Goal: Transaction & Acquisition: Purchase product/service

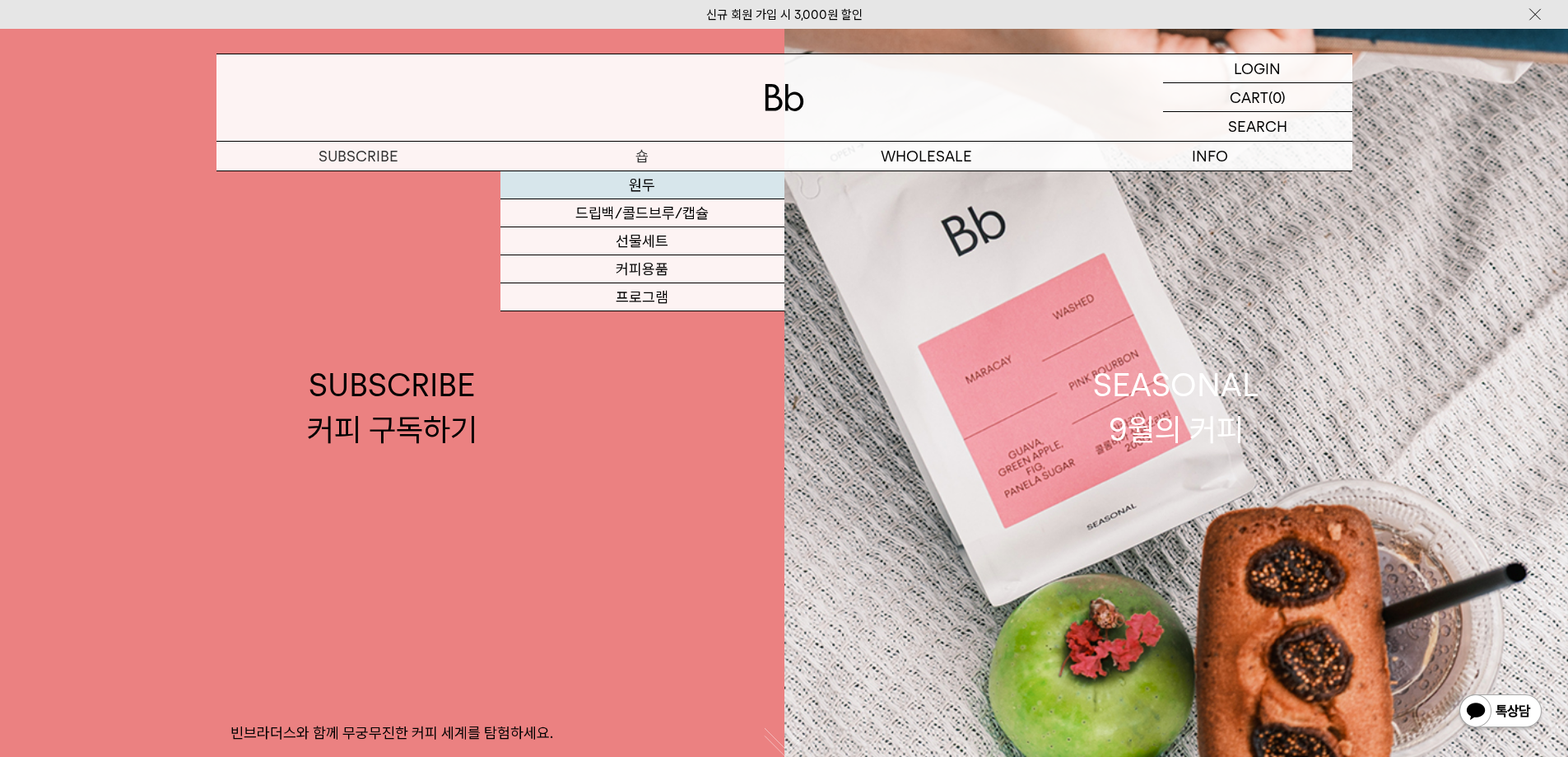
click at [641, 184] on link "원두" at bounding box center [642, 185] width 284 height 28
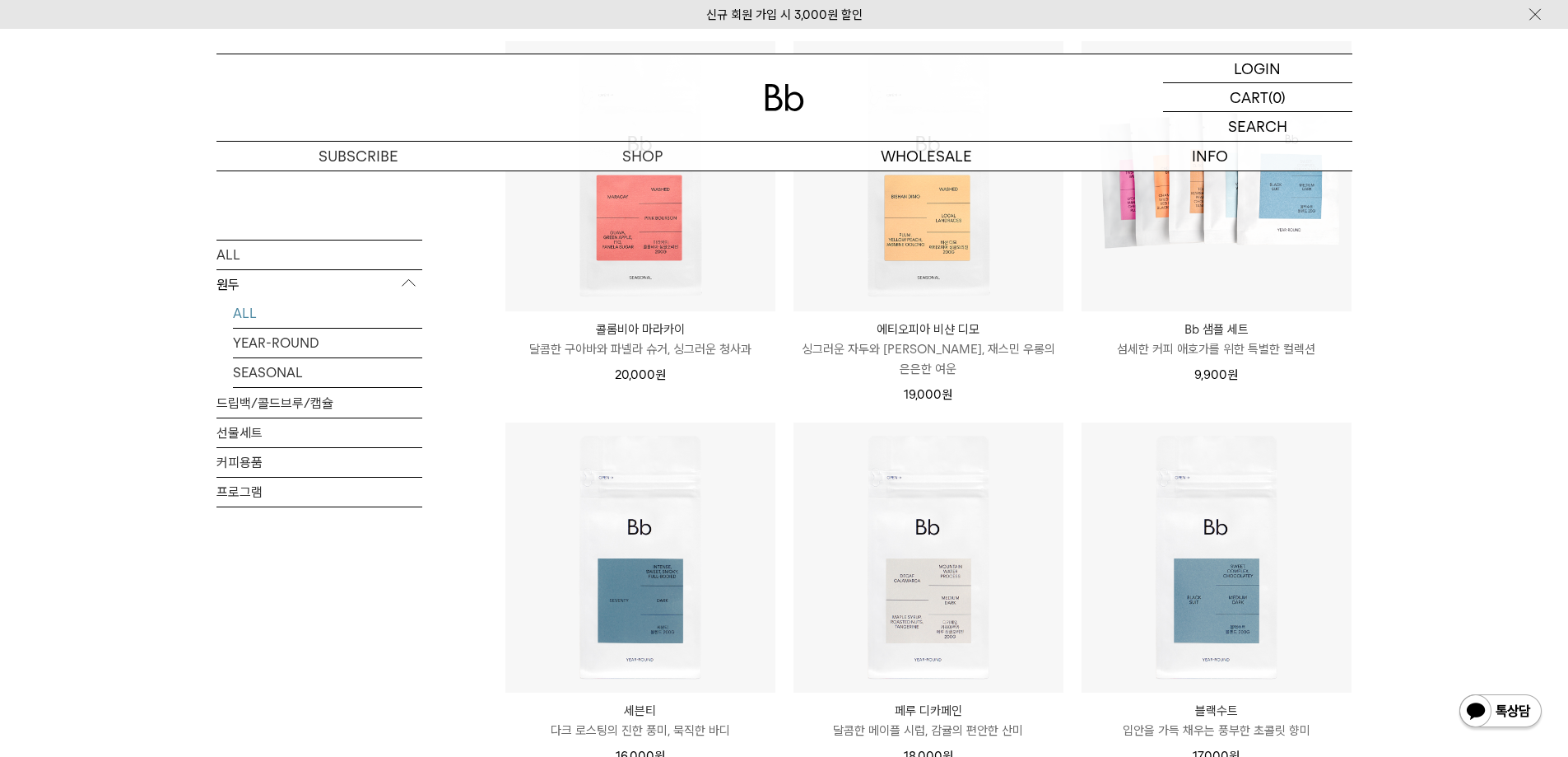
scroll to position [988, 0]
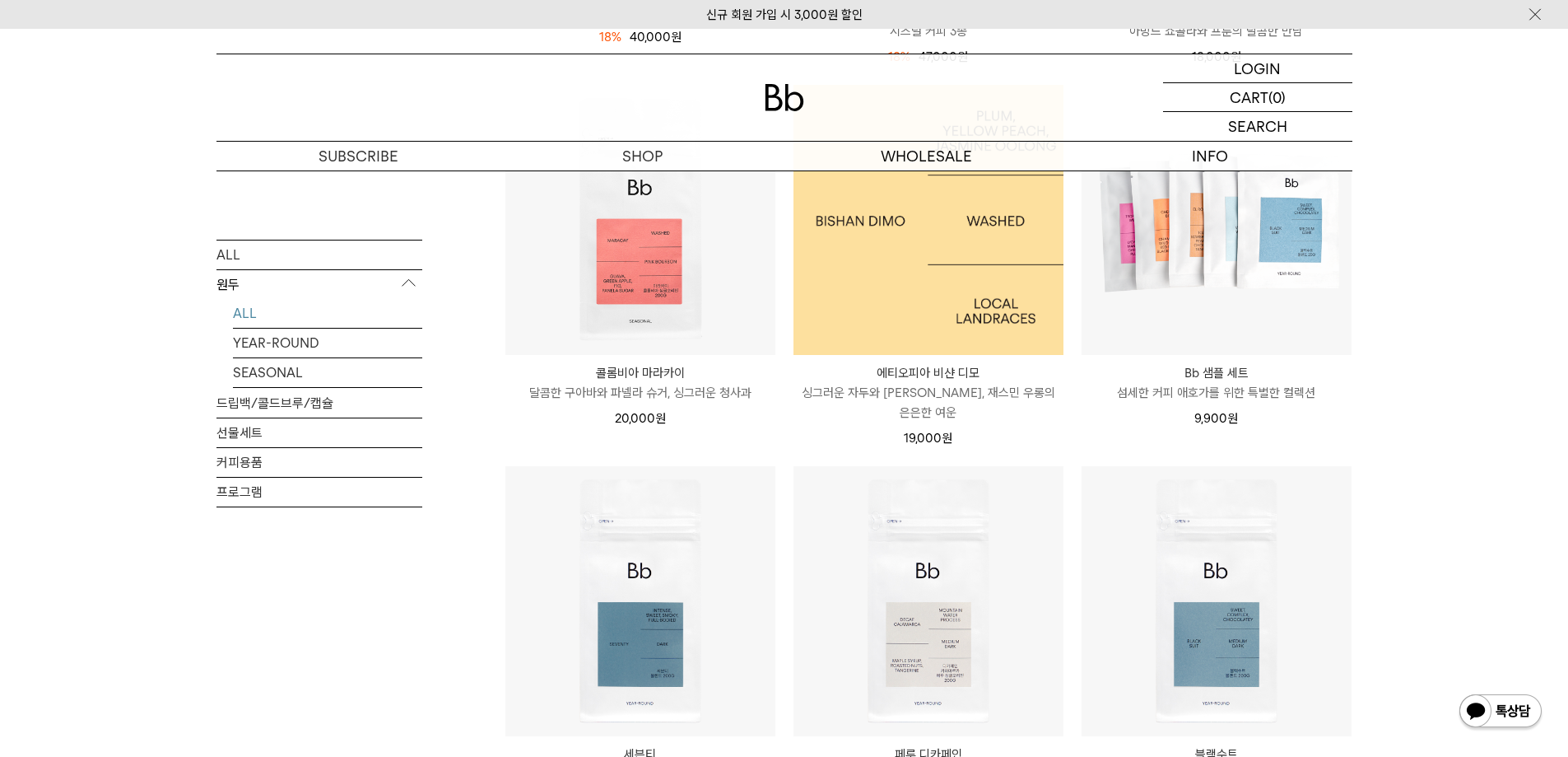
click at [883, 250] on img at bounding box center [928, 220] width 270 height 270
